Goal: Information Seeking & Learning: Learn about a topic

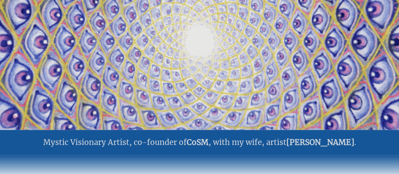
scroll to position [315, 0]
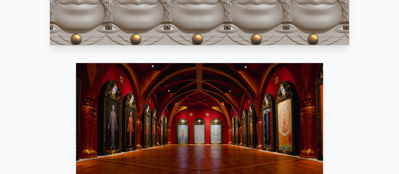
scroll to position [630, 0]
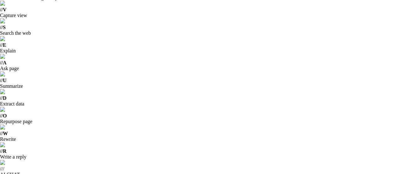
scroll to position [32, 0]
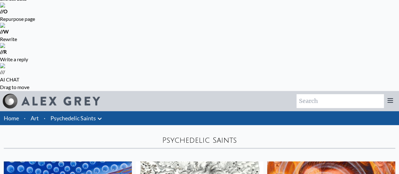
scroll to position [158, 0]
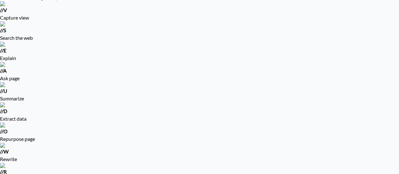
scroll to position [63, 0]
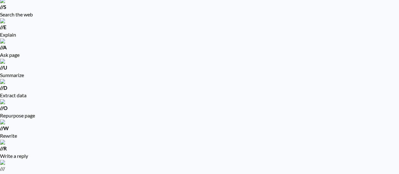
scroll to position [0, 0]
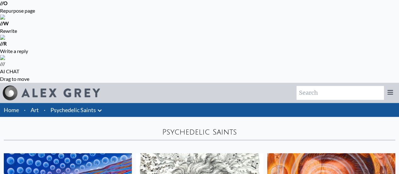
scroll to position [158, 0]
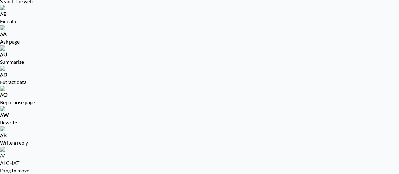
scroll to position [126, 0]
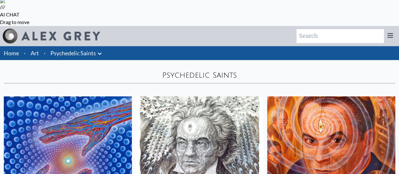
scroll to position [221, 0]
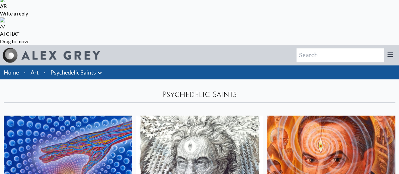
scroll to position [221, 0]
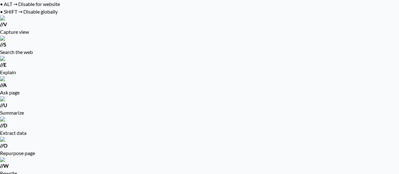
scroll to position [32, 0]
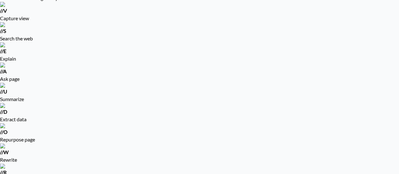
scroll to position [0, 0]
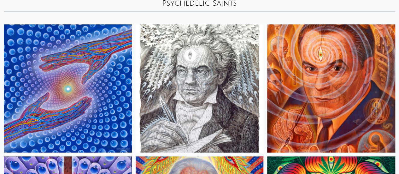
scroll to position [284, 0]
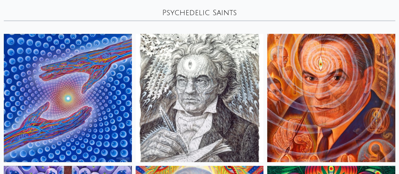
scroll to position [284, 0]
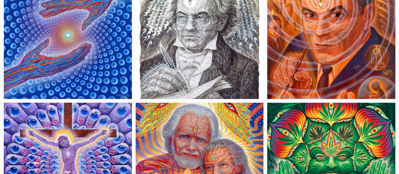
scroll to position [347, 0]
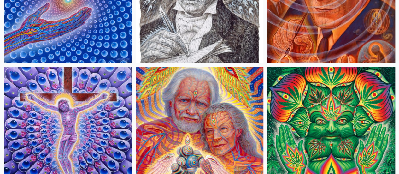
scroll to position [374, 0]
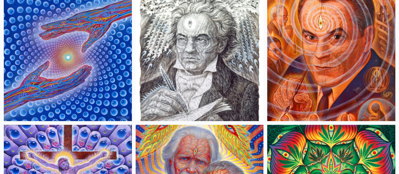
scroll to position [315, 0]
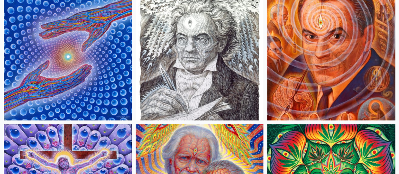
drag, startPoint x: 249, startPoint y: 103, endPoint x: 238, endPoint y: 99, distance: 12.0
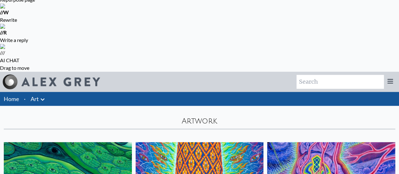
scroll to position [95, 0]
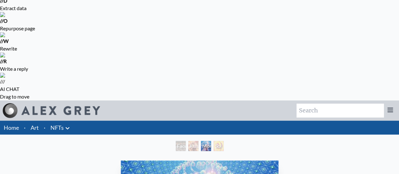
scroll to position [189, 0]
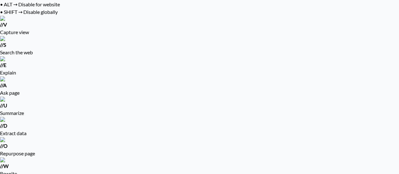
scroll to position [0, 0]
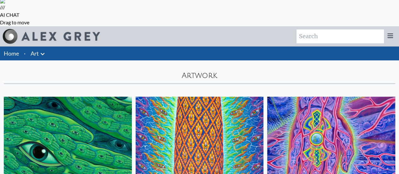
scroll to position [221, 0]
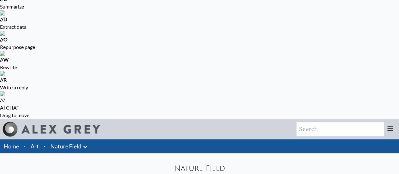
scroll to position [158, 0]
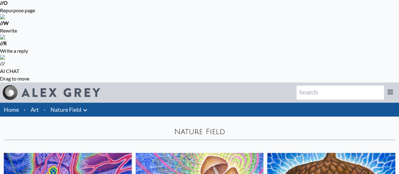
scroll to position [158, 0]
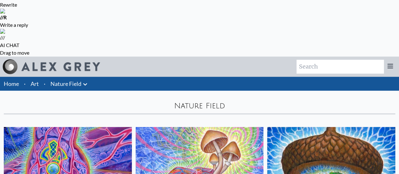
scroll to position [189, 0]
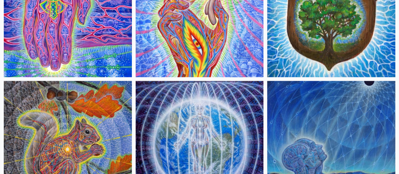
scroll to position [378, 0]
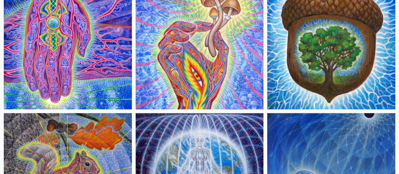
scroll to position [315, 0]
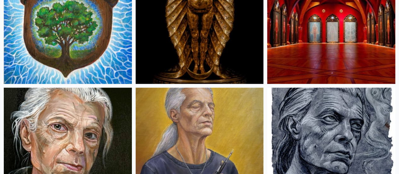
scroll to position [756, 0]
